Goal: Transaction & Acquisition: Purchase product/service

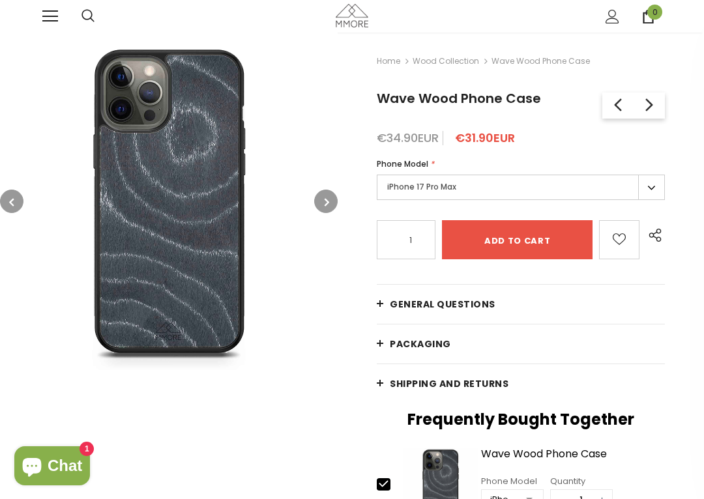
click at [36, 0] on div "Trending iPhone Samsung" at bounding box center [352, 16] width 632 height 33
click at [23, 3] on div "Trending iPhone [GEOGRAPHIC_DATA]" at bounding box center [352, 16] width 704 height 33
click at [44, 1] on div at bounding box center [61, 16] width 39 height 33
click at [52, 0] on div at bounding box center [61, 16] width 39 height 33
click at [70, 11] on div at bounding box center [61, 16] width 39 height 33
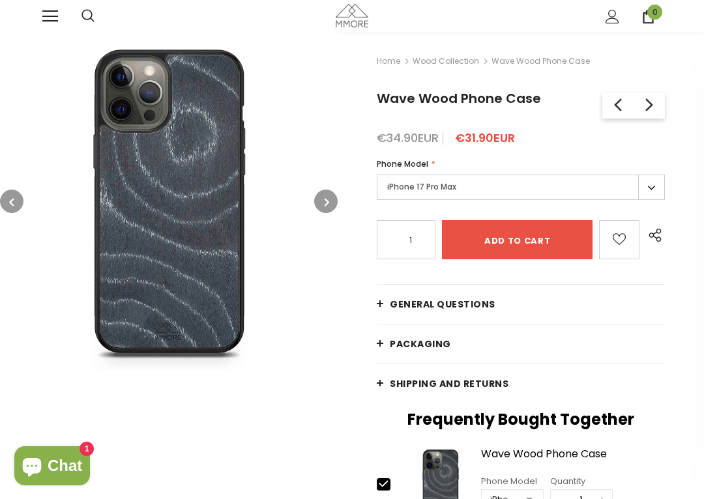
click at [79, 0] on div at bounding box center [61, 16] width 39 height 33
click at [685, 28] on div "Trending iPhone [GEOGRAPHIC_DATA]" at bounding box center [352, 16] width 704 height 33
click at [653, 20] on icon at bounding box center [648, 17] width 10 height 14
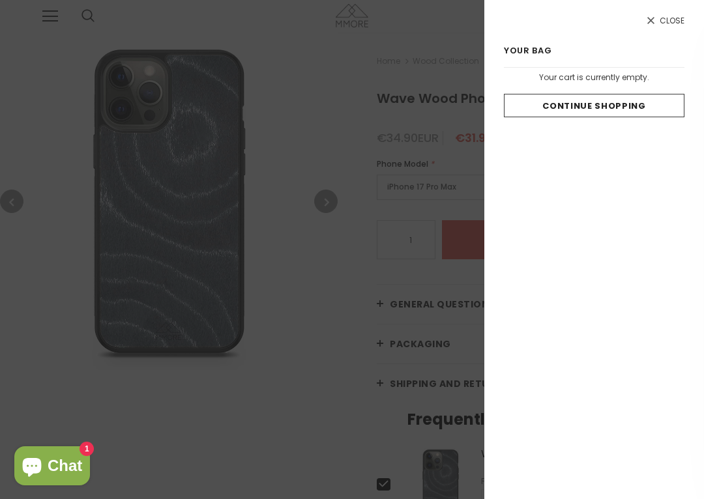
click at [694, 14] on div "Close Your bag 0 items Your cart is currently empty. Continue Shopping 0% Only …" at bounding box center [594, 249] width 220 height 499
click at [678, 25] on span "Close" at bounding box center [671, 20] width 25 height 8
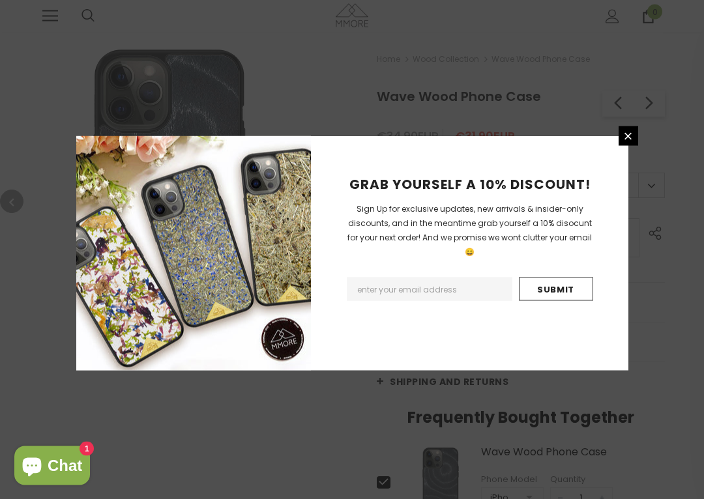
scroll to position [2, 0]
click at [678, 21] on div "GRAB YOURSELF A 10% DISCOUNT! Sign Up for exclusive updates, new arrivals & ins…" at bounding box center [352, 249] width 704 height 499
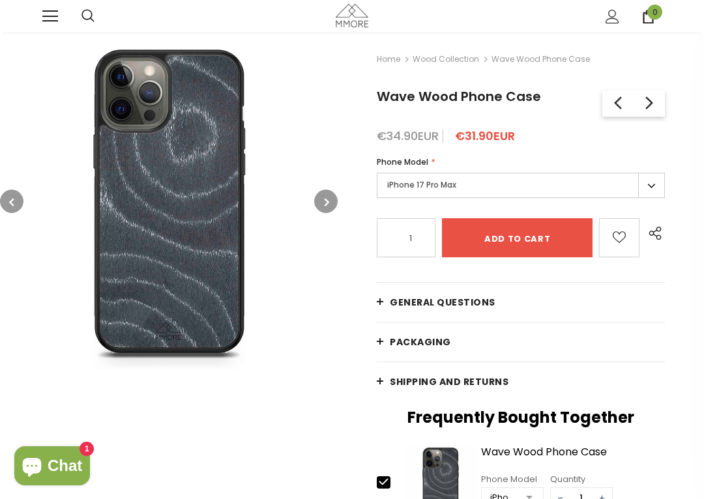
click at [35, 12] on div "Trending iPhone [GEOGRAPHIC_DATA]" at bounding box center [352, 16] width 704 height 33
click at [645, 0] on div "0" at bounding box center [640, 16] width 42 height 33
click at [653, 17] on span "0" at bounding box center [654, 12] width 15 height 15
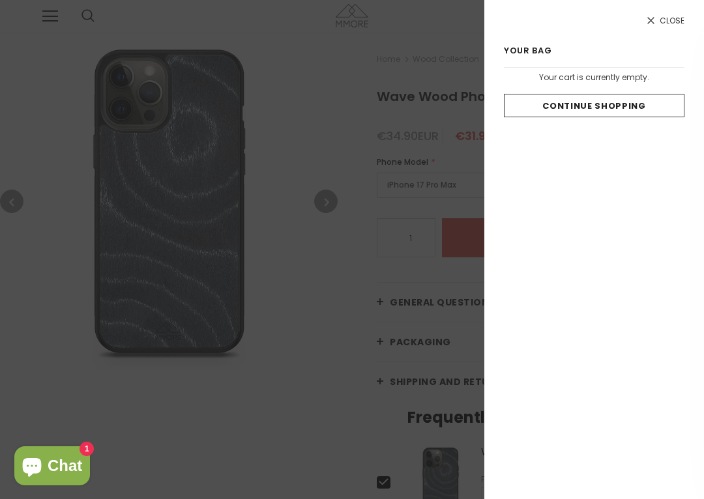
click at [678, 18] on span "Close" at bounding box center [671, 20] width 25 height 8
